Goal: Task Accomplishment & Management: Use online tool/utility

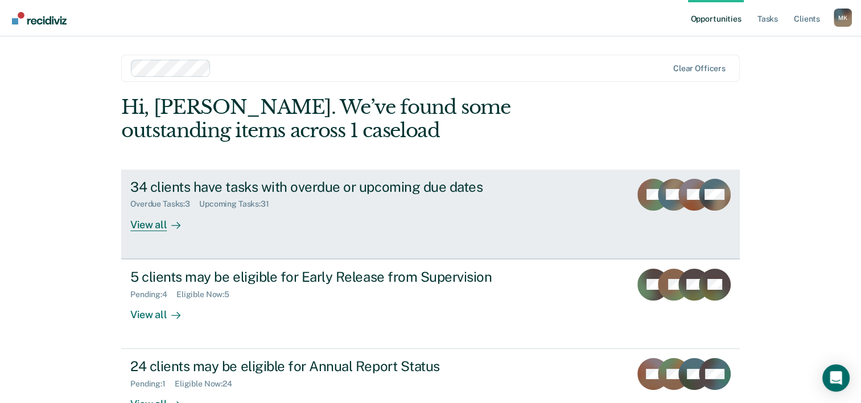
click at [139, 223] on div "View all" at bounding box center [162, 220] width 64 height 22
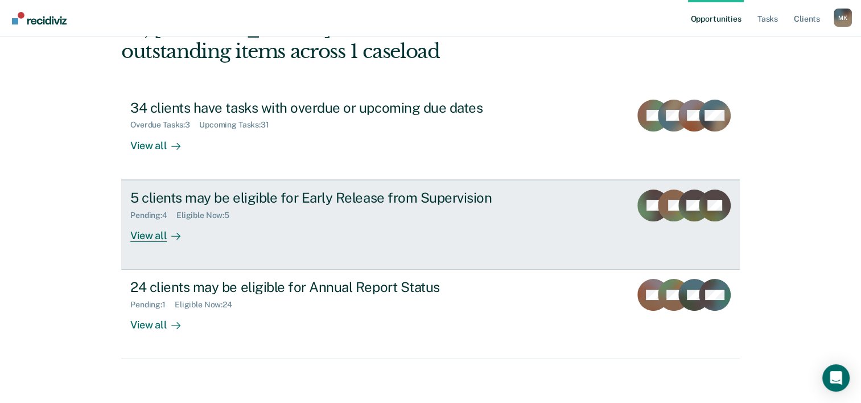
scroll to position [80, 0]
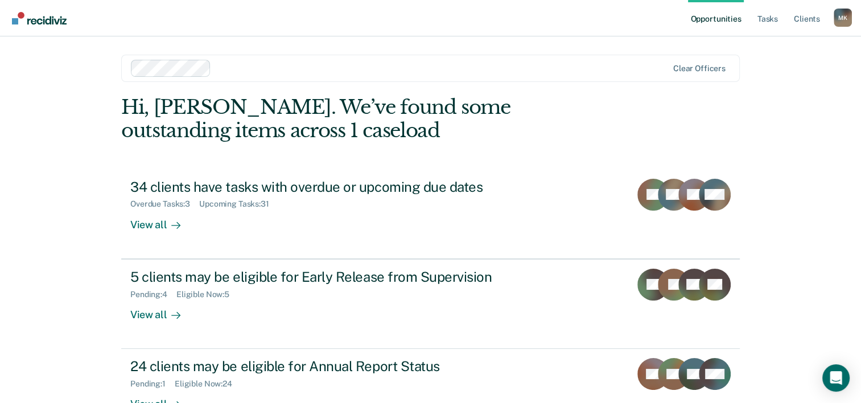
scroll to position [80, 0]
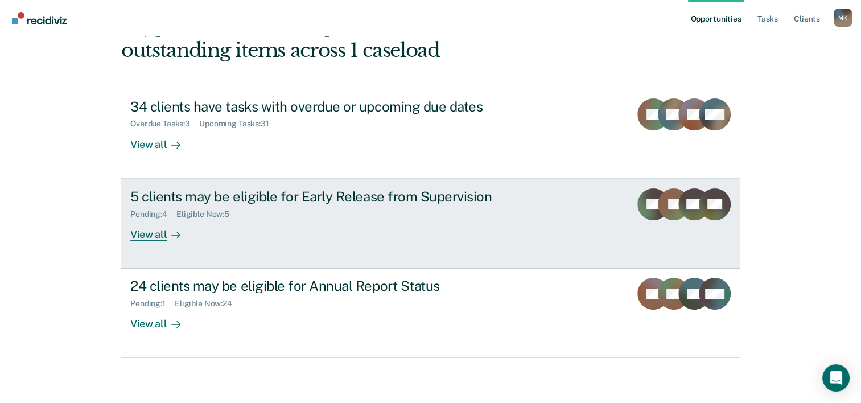
click at [140, 234] on div "View all" at bounding box center [162, 230] width 64 height 22
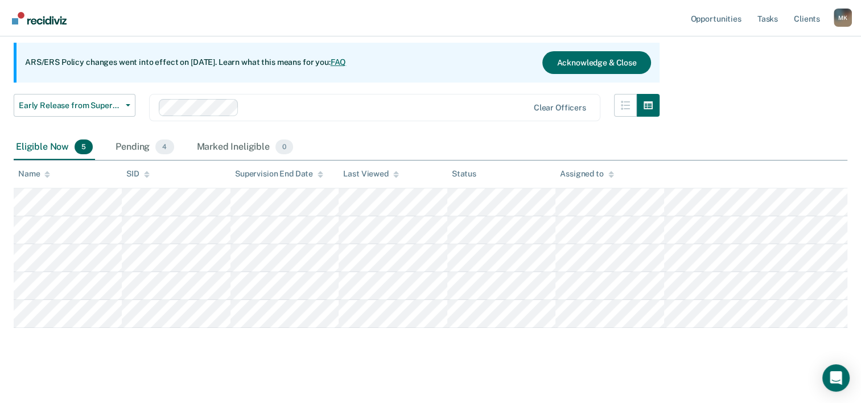
scroll to position [105, 0]
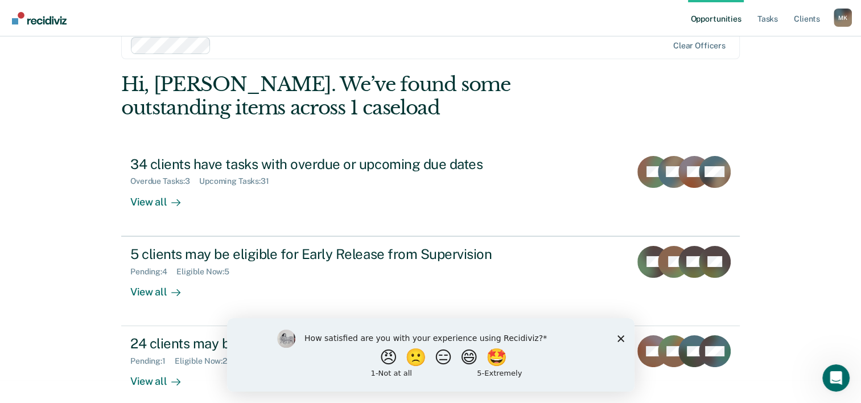
scroll to position [35, 0]
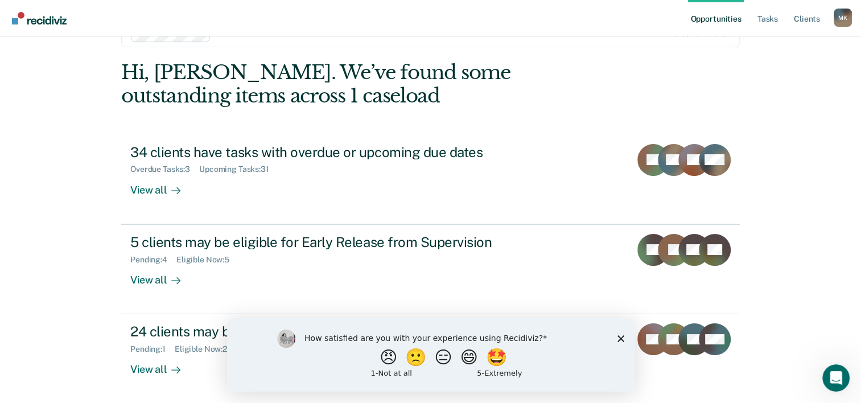
drag, startPoint x: 623, startPoint y: 337, endPoint x: 848, endPoint y: 656, distance: 391.1
click at [623, 337] on icon "Close survey" at bounding box center [620, 338] width 7 height 7
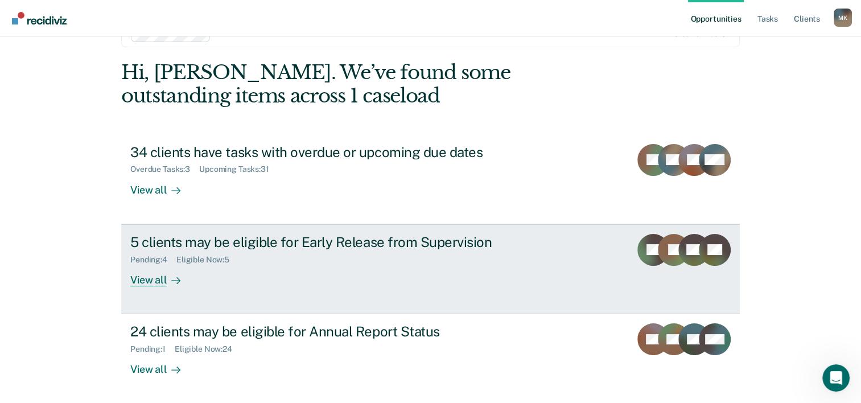
click at [138, 279] on div "View all" at bounding box center [162, 275] width 64 height 22
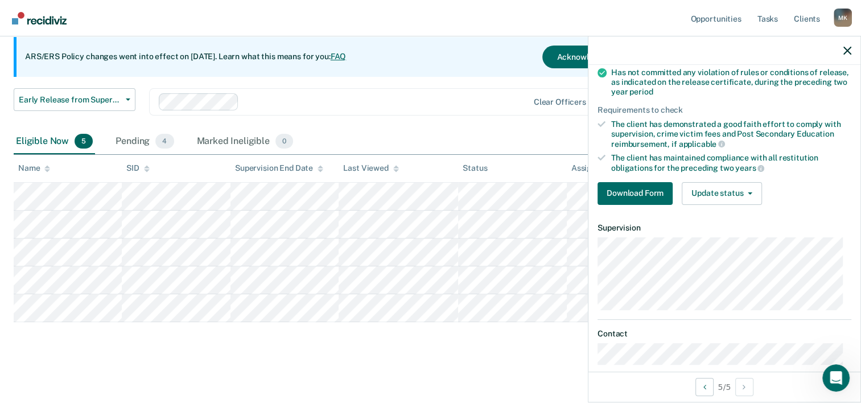
scroll to position [183, 0]
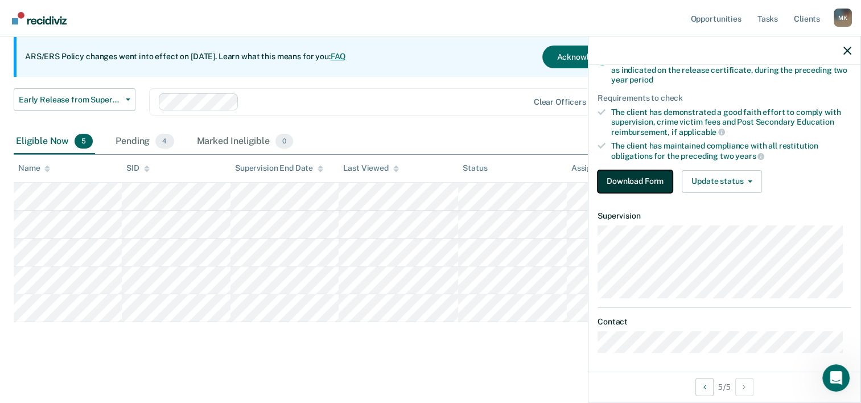
click at [642, 178] on button "Download Form" at bounding box center [635, 181] width 75 height 23
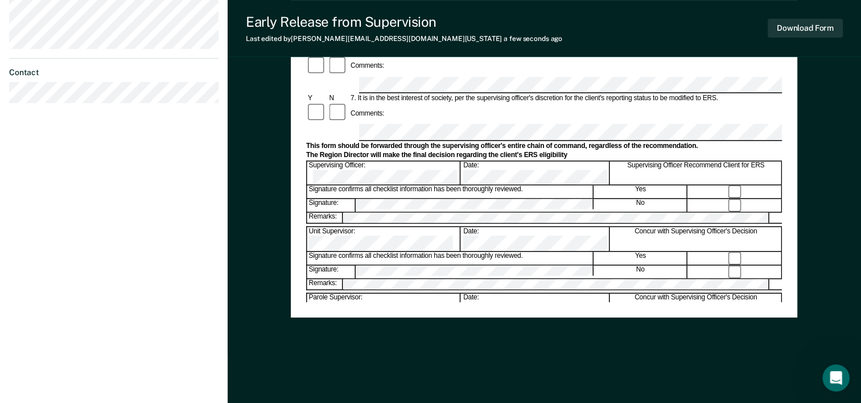
scroll to position [440, 0]
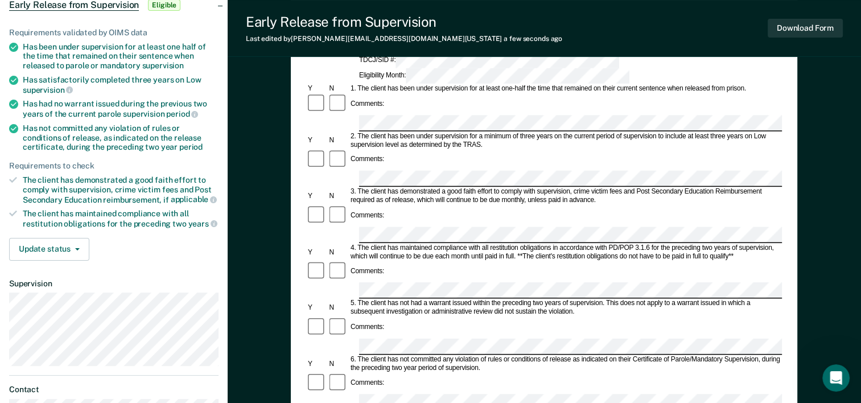
scroll to position [0, 0]
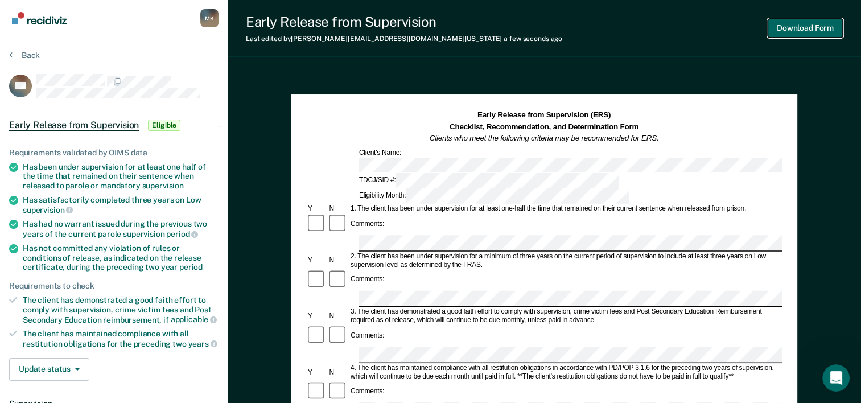
click at [801, 27] on button "Download Form" at bounding box center [805, 28] width 75 height 19
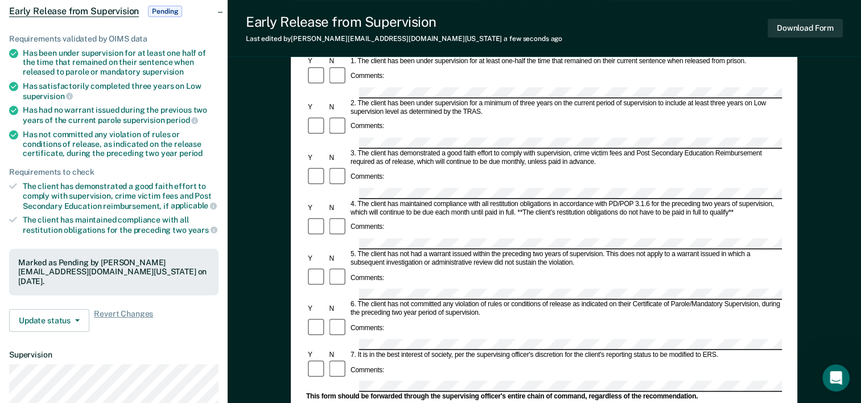
scroll to position [171, 0]
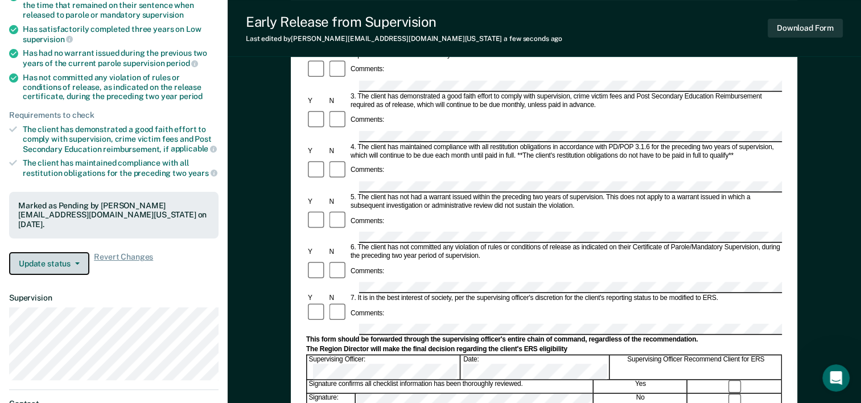
click at [75, 257] on button "Update status" at bounding box center [49, 263] width 80 height 23
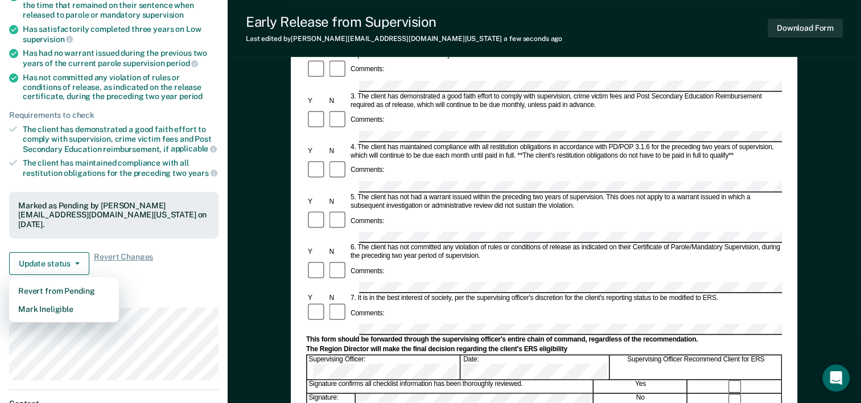
click at [156, 285] on article "AL Early Release from Supervision Pending Requirements validated by OIMS data H…" at bounding box center [113, 169] width 209 height 532
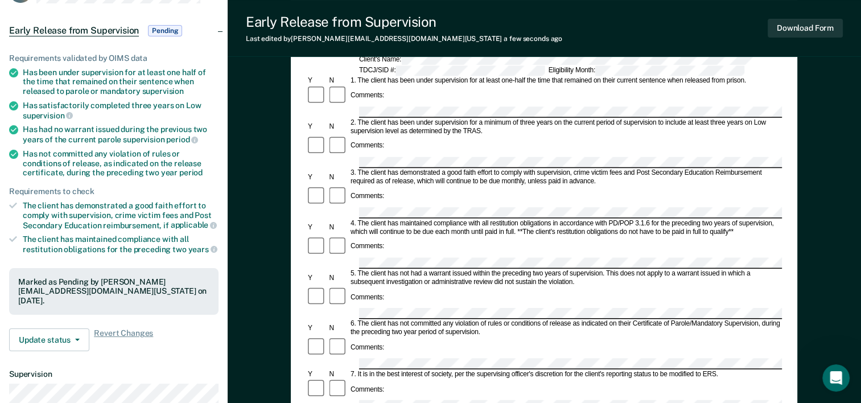
scroll to position [0, 0]
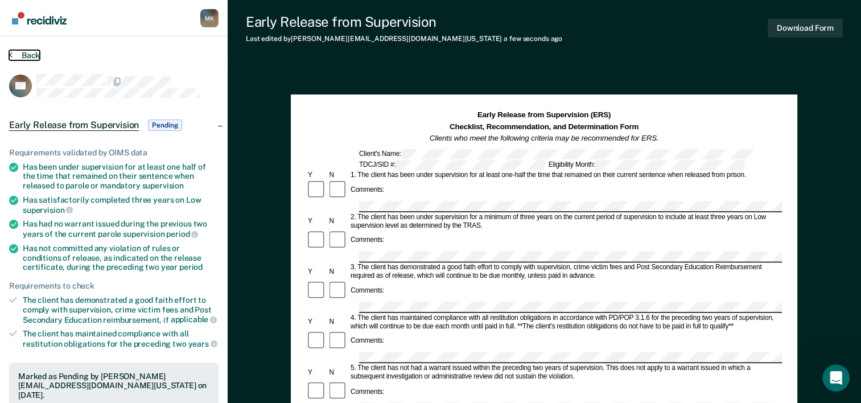
click at [12, 52] on button "Back" at bounding box center [24, 55] width 31 height 10
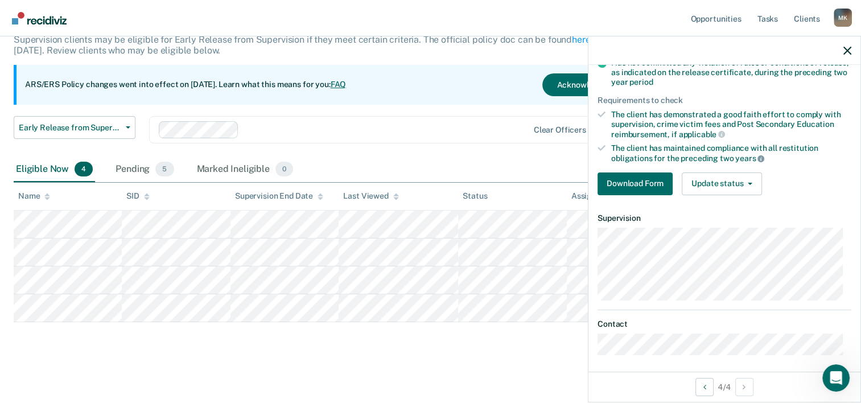
scroll to position [183, 0]
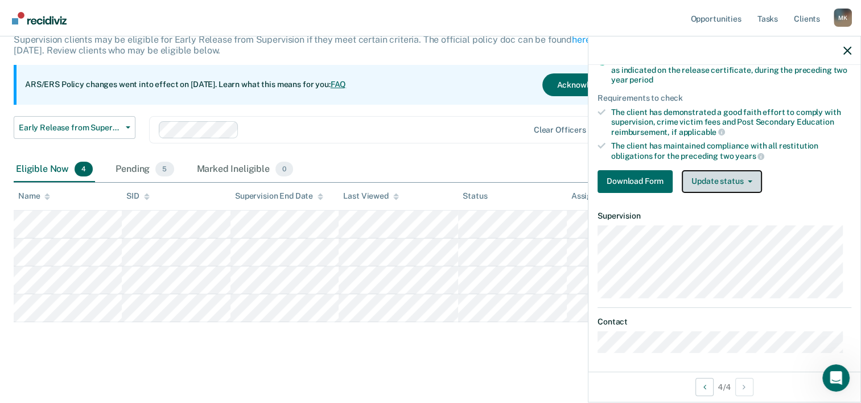
click at [748, 176] on button "Update status" at bounding box center [722, 181] width 80 height 23
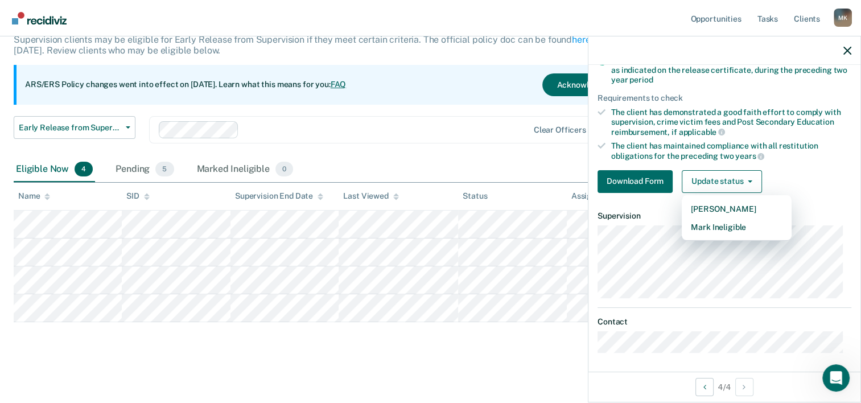
click at [485, 154] on div "Early Release from Supervision Early Release from Supervision Annual Report Sta…" at bounding box center [337, 136] width 646 height 41
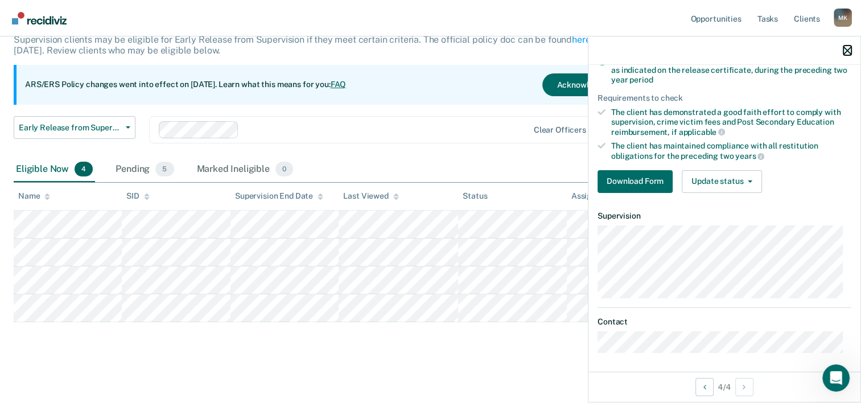
click at [847, 48] on icon "button" at bounding box center [847, 51] width 8 height 8
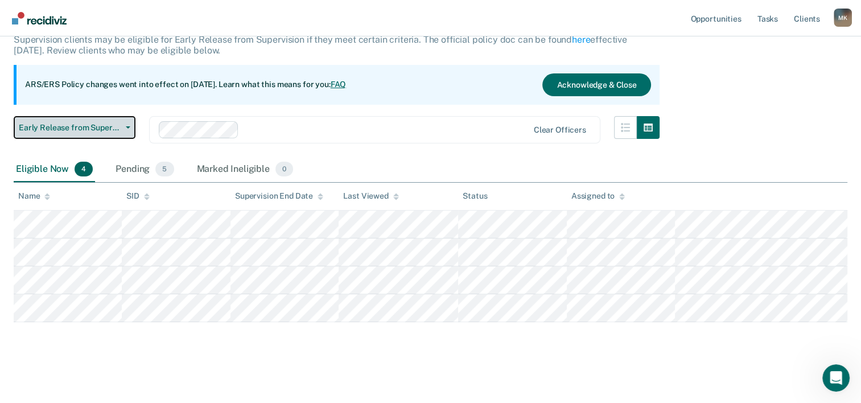
click at [129, 126] on icon "button" at bounding box center [128, 127] width 5 height 2
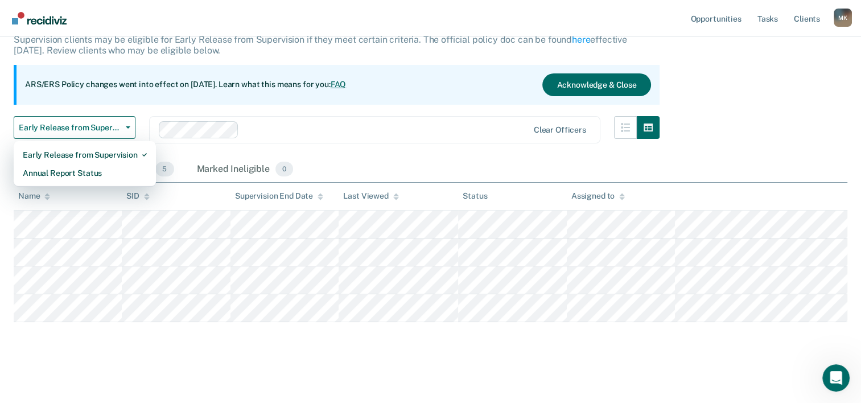
click at [352, 127] on div at bounding box center [386, 129] width 284 height 13
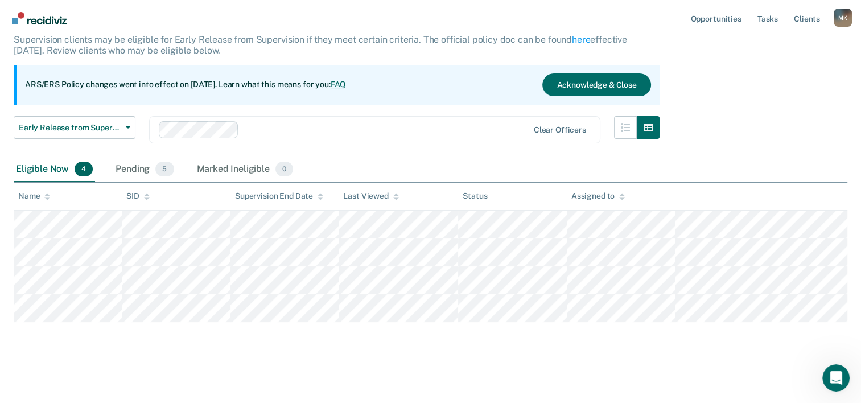
click at [788, 146] on div "Early Release from Supervision Supervision clients may be eligible for Early Re…" at bounding box center [431, 160] width 834 height 317
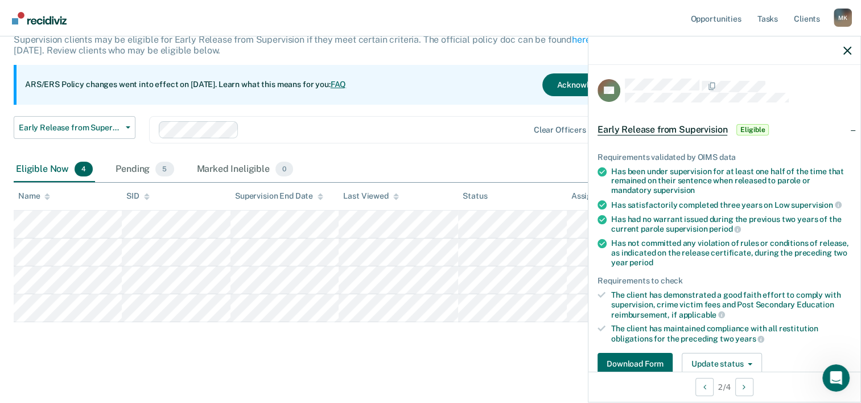
click at [434, 125] on div at bounding box center [386, 129] width 284 height 13
click at [853, 50] on div at bounding box center [724, 50] width 272 height 28
click at [850, 50] on icon "button" at bounding box center [847, 51] width 8 height 8
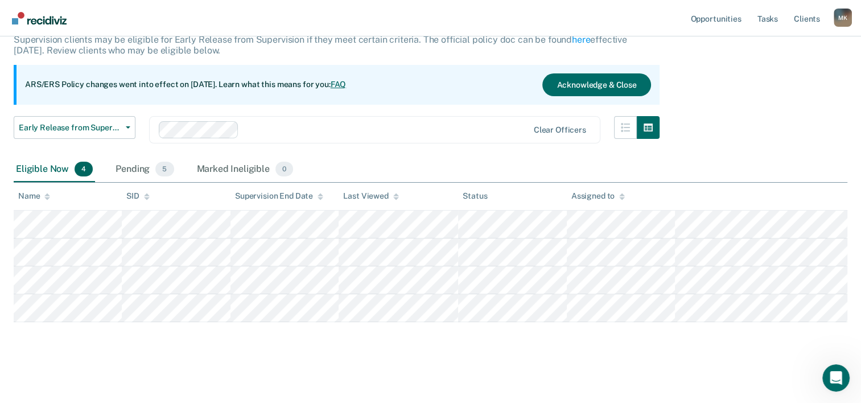
scroll to position [0, 0]
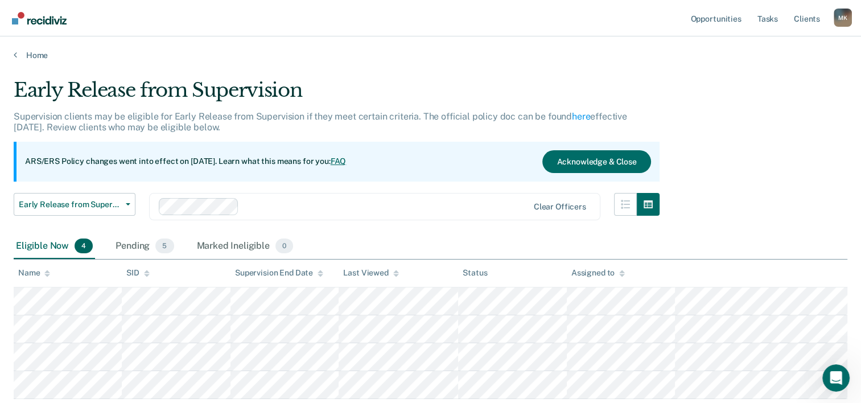
drag, startPoint x: 555, startPoint y: 57, endPoint x: 796, endPoint y: 108, distance: 246.7
click at [796, 108] on div "Early Release from Supervision Supervision clients may be eligible for Early Re…" at bounding box center [431, 237] width 834 height 317
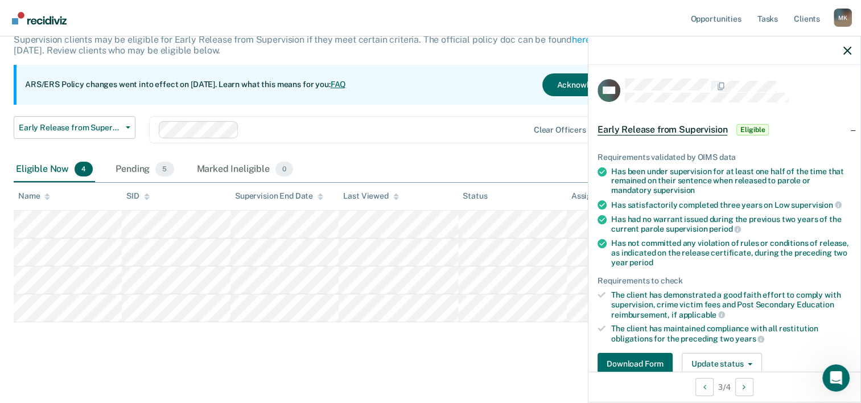
click at [228, 332] on div "Early Release from Supervision Supervision clients may be eligible for Early Re…" at bounding box center [431, 178] width 834 height 353
click at [848, 48] on icon "button" at bounding box center [847, 51] width 8 height 8
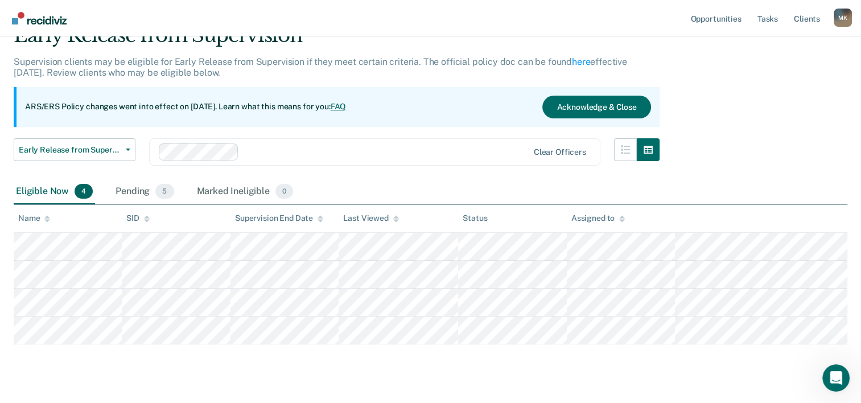
scroll to position [77, 0]
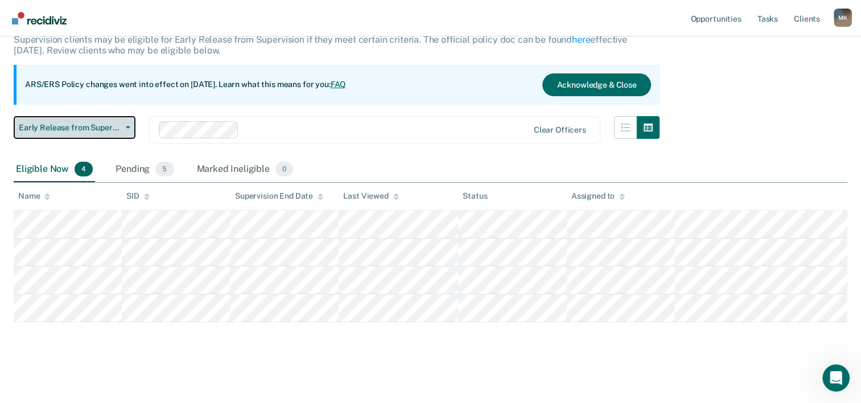
click at [126, 127] on icon "button" at bounding box center [128, 127] width 5 height 2
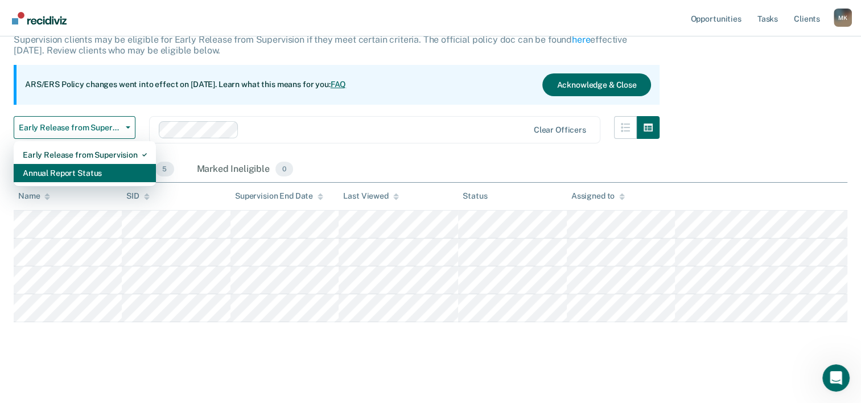
click at [68, 171] on div "Annual Report Status" at bounding box center [85, 173] width 124 height 18
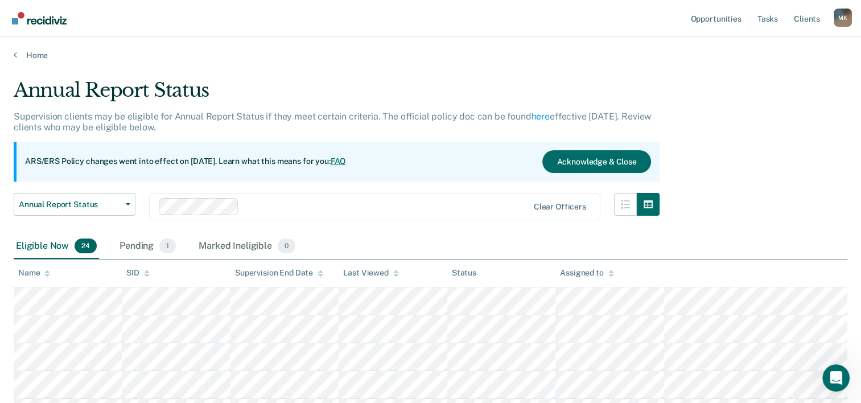
drag, startPoint x: 734, startPoint y: 56, endPoint x: 670, endPoint y: 61, distance: 63.9
drag, startPoint x: 636, startPoint y: 53, endPoint x: 559, endPoint y: 57, distance: 76.4
click at [559, 57] on link "Home" at bounding box center [431, 55] width 834 height 10
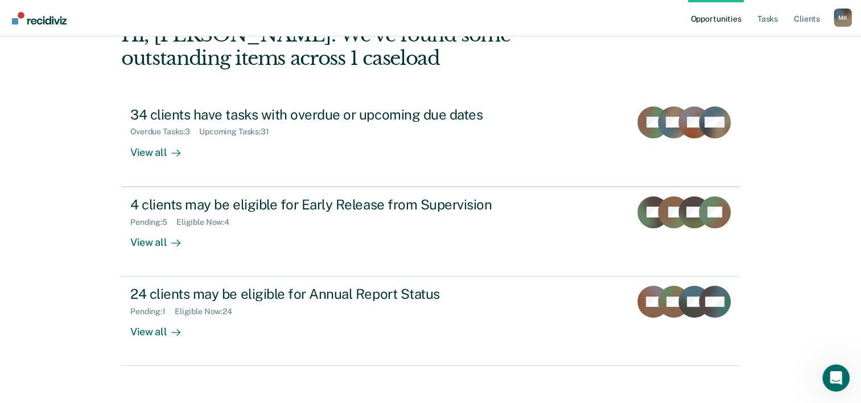
scroll to position [80, 0]
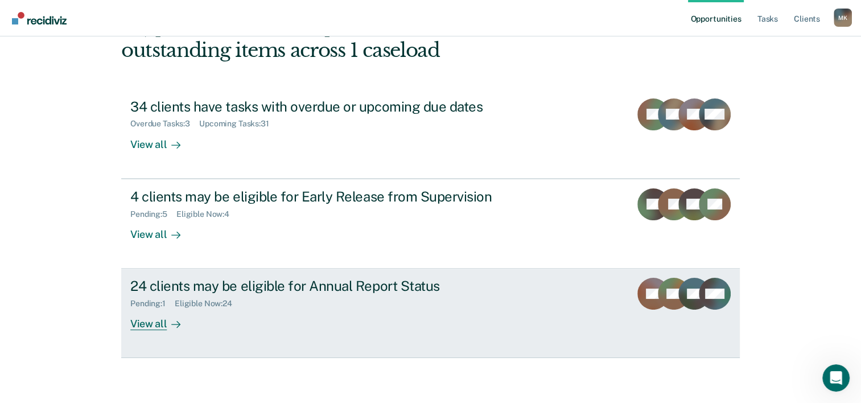
click at [142, 323] on div "View all" at bounding box center [162, 319] width 64 height 22
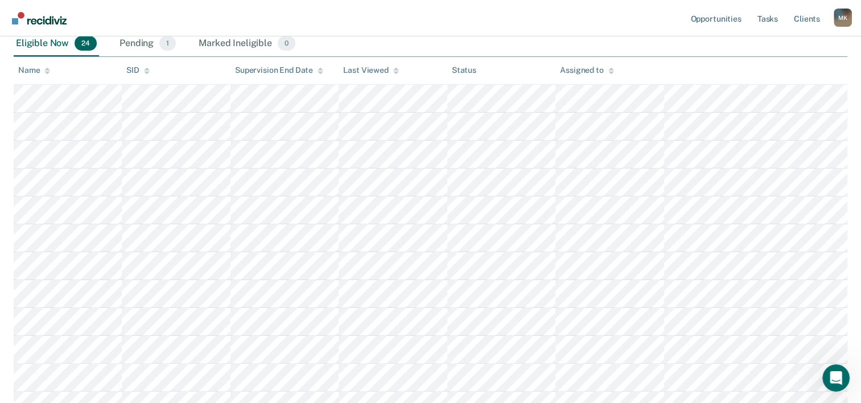
scroll to position [65, 0]
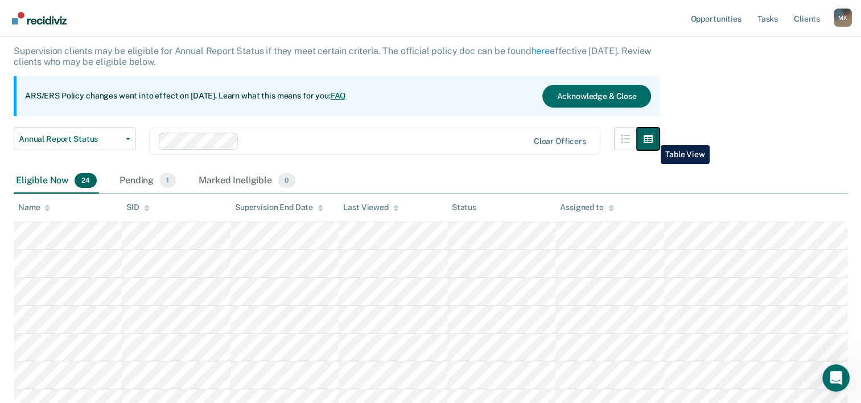
click at [652, 137] on icon "button" at bounding box center [648, 138] width 9 height 9
click at [628, 140] on icon "button" at bounding box center [625, 138] width 9 height 9
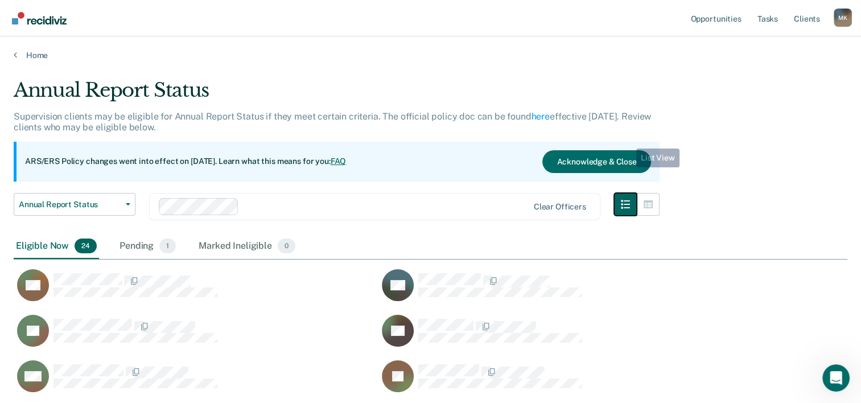
scroll to position [723, 825]
click at [653, 207] on icon "button" at bounding box center [648, 204] width 9 height 8
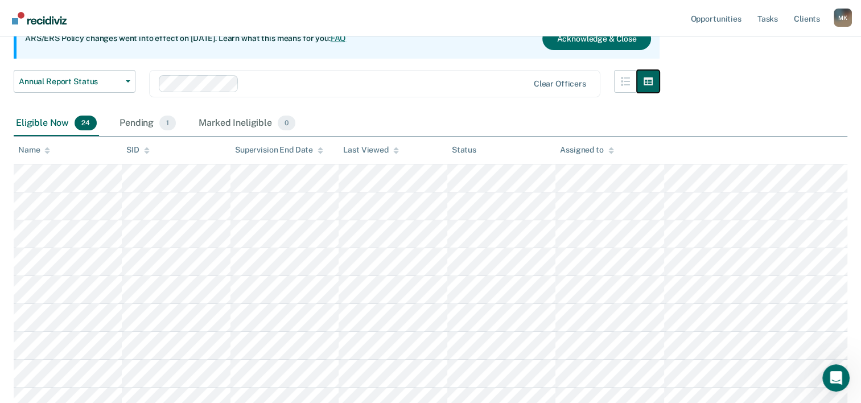
scroll to position [0, 0]
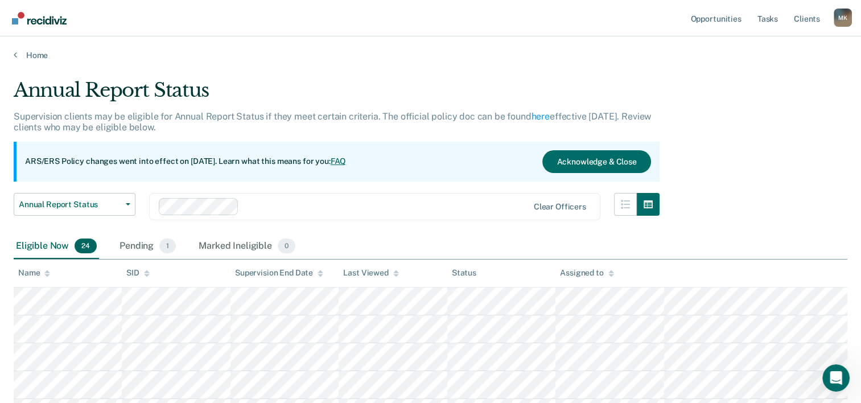
click at [15, 55] on icon at bounding box center [15, 54] width 3 height 9
